Goal: Transaction & Acquisition: Book appointment/travel/reservation

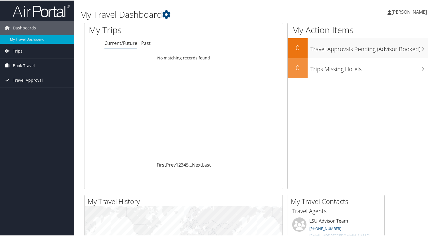
click at [51, 65] on link "Book Travel" at bounding box center [37, 65] width 74 height 14
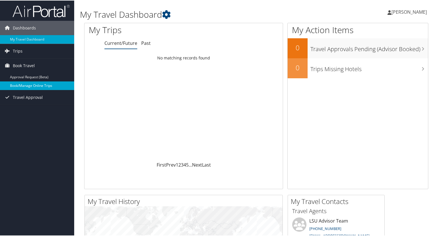
click at [48, 84] on link "Book/Manage Online Trips" at bounding box center [37, 85] width 74 height 9
